Goal: Browse casually

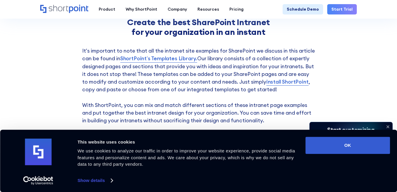
scroll to position [615, 0]
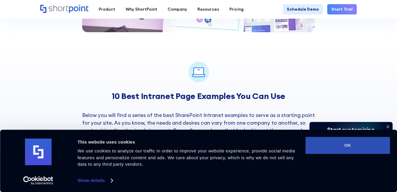
click at [355, 148] on button "OK" at bounding box center [348, 145] width 85 height 17
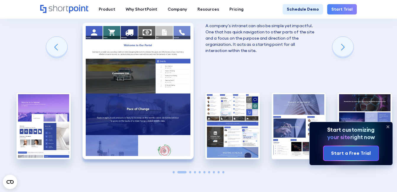
scroll to position [787, 0]
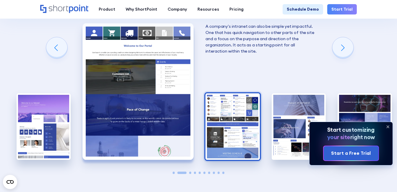
click at [242, 94] on img "3 / 10" at bounding box center [233, 127] width 54 height 67
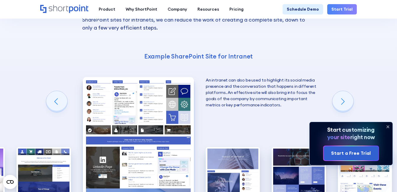
scroll to position [734, 0]
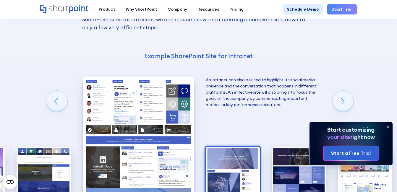
click at [228, 158] on img "4 / 10" at bounding box center [233, 180] width 54 height 67
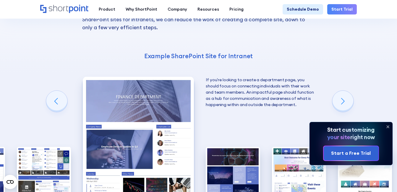
click at [228, 158] on img "5 / 10" at bounding box center [233, 180] width 54 height 67
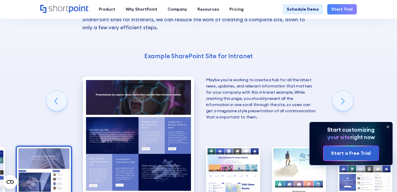
click at [228, 158] on img "6 / 10" at bounding box center [233, 180] width 54 height 67
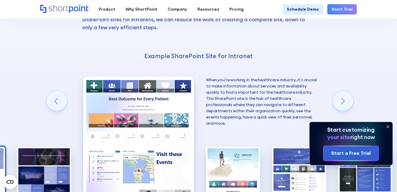
click at [228, 158] on img "7 / 10" at bounding box center [233, 180] width 54 height 67
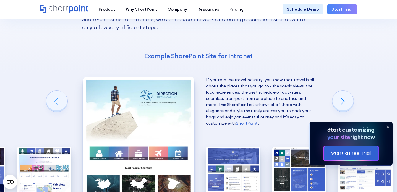
click at [228, 158] on img "8 / 10" at bounding box center [233, 180] width 54 height 67
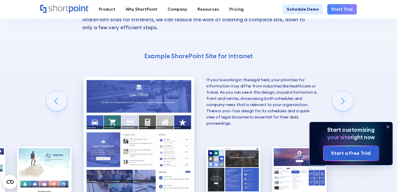
click at [228, 158] on img "9 / 10" at bounding box center [234, 180] width 54 height 67
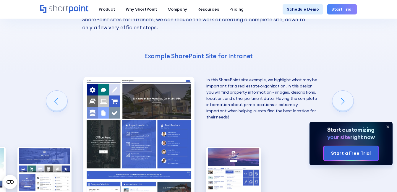
click at [228, 158] on img "10 / 10" at bounding box center [234, 180] width 54 height 67
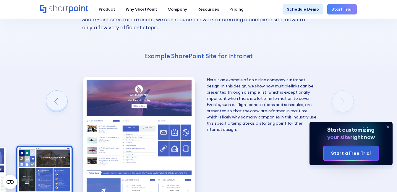
click at [42, 157] on img "9 / 10" at bounding box center [44, 180] width 54 height 67
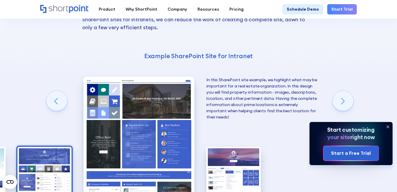
click at [55, 161] on img "8 / 10" at bounding box center [44, 180] width 54 height 67
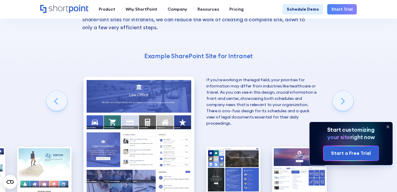
click at [55, 161] on img "7 / 10" at bounding box center [44, 180] width 54 height 67
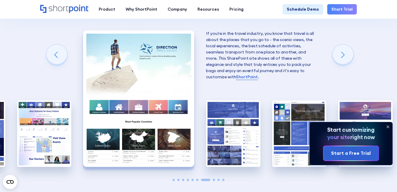
scroll to position [774, 0]
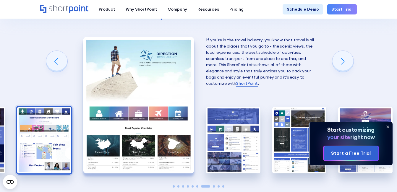
click at [49, 110] on img "6 / 10" at bounding box center [44, 140] width 54 height 67
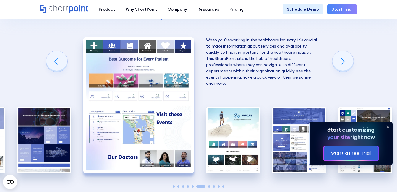
click at [49, 110] on img "5 / 10" at bounding box center [44, 140] width 54 height 67
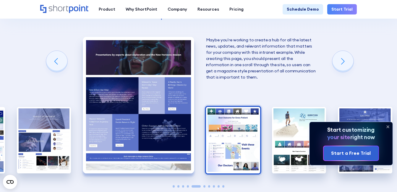
click at [49, 110] on img "4 / 10" at bounding box center [44, 140] width 54 height 67
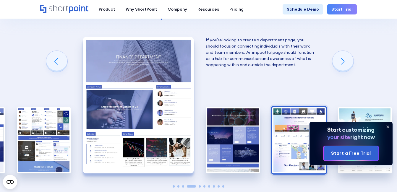
click at [49, 110] on img "3 / 10" at bounding box center [44, 140] width 54 height 67
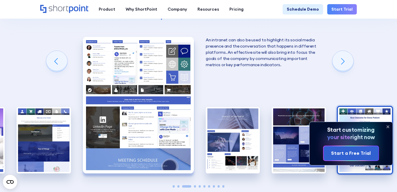
click at [49, 110] on img "2 / 10" at bounding box center [44, 140] width 54 height 67
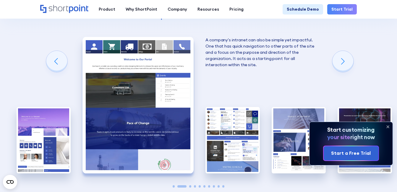
click at [49, 110] on img "1 / 10" at bounding box center [44, 140] width 54 height 67
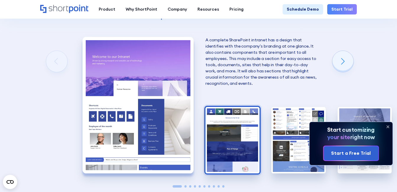
click at [228, 114] on img "2 / 10" at bounding box center [233, 140] width 54 height 67
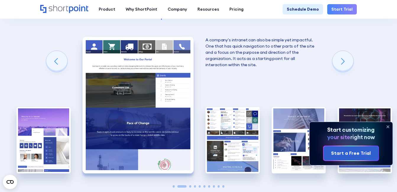
click at [228, 114] on img "3 / 10" at bounding box center [233, 140] width 54 height 67
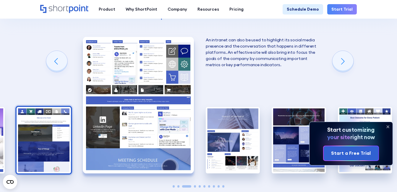
scroll to position [736, 0]
